Goal: Transaction & Acquisition: Purchase product/service

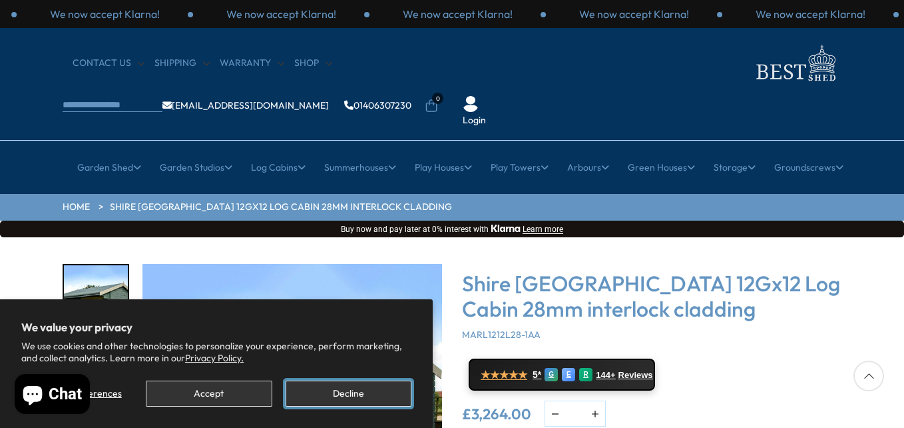
click at [353, 395] on button "Decline" at bounding box center [349, 393] width 126 height 26
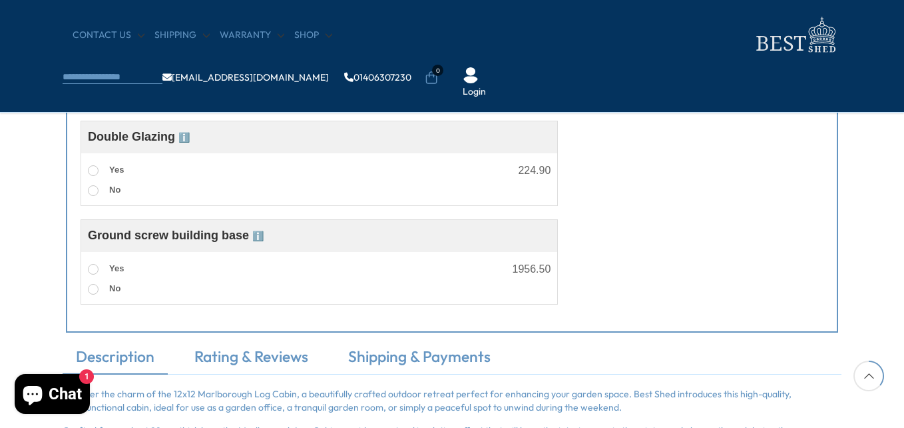
scroll to position [999, 0]
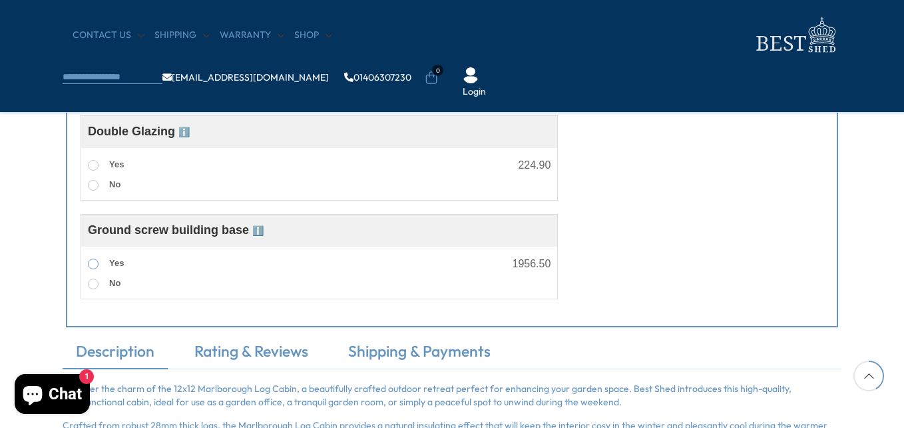
click at [92, 266] on span at bounding box center [93, 263] width 11 height 11
click at [97, 166] on span at bounding box center [93, 165] width 11 height 11
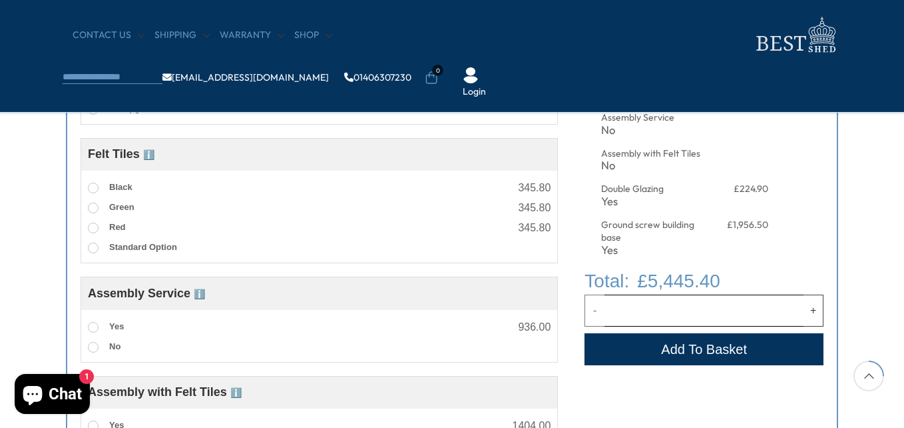
scroll to position [599, 0]
